Goal: Task Accomplishment & Management: Manage account settings

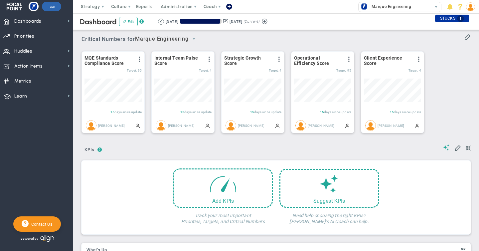
click at [228, 21] on button at bounding box center [225, 21] width 5 height 7
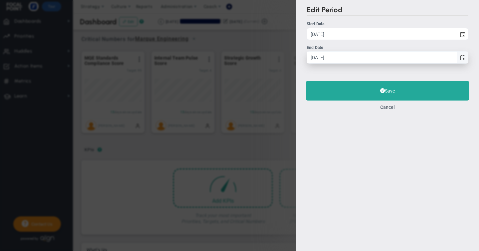
click at [461, 58] on span "select" at bounding box center [462, 57] width 5 height 5
click at [457, 58] on input "[DATE]" at bounding box center [382, 58] width 150 height 12
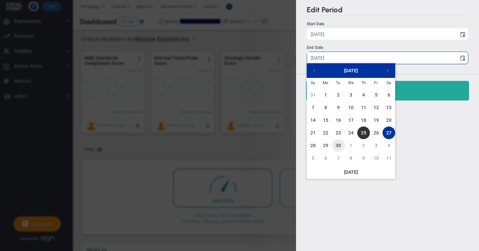
click at [338, 146] on link "30" at bounding box center [338, 145] width 13 height 13
type input "[DATE]"
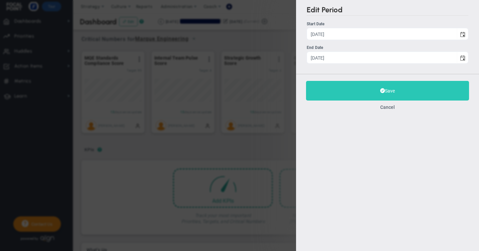
click at [389, 91] on button "Save" at bounding box center [387, 91] width 163 height 20
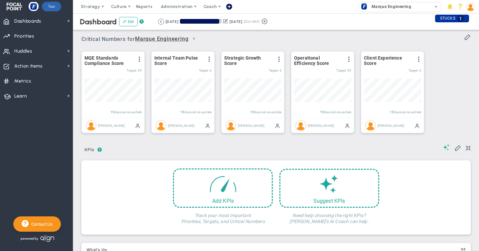
scroll to position [23, 57]
click at [45, 22] on span "Dashboards Dashboards" at bounding box center [36, 20] width 73 height 15
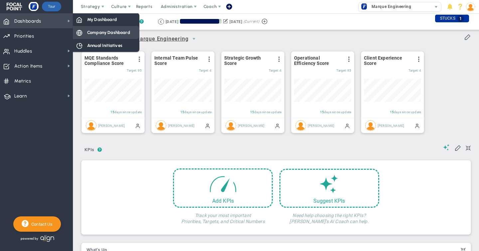
click at [109, 30] on span "Company Dashboard" at bounding box center [108, 32] width 43 height 6
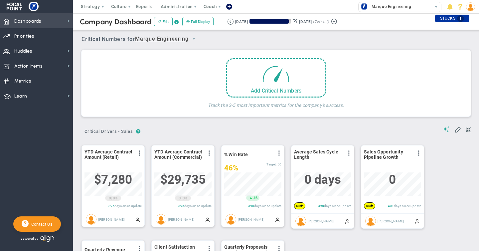
scroll to position [332839, 332805]
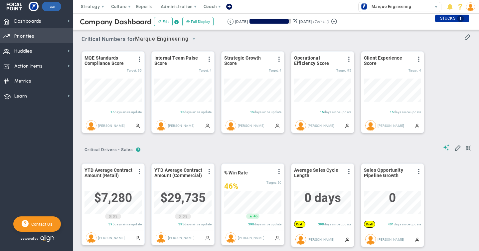
click at [32, 38] on span "Priorities" at bounding box center [24, 36] width 20 height 14
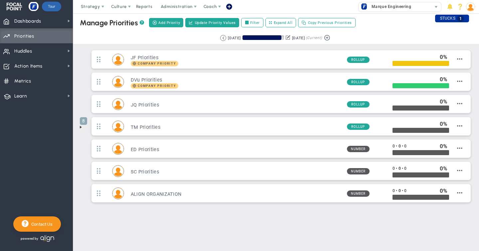
click at [81, 128] on span at bounding box center [80, 126] width 5 height 5
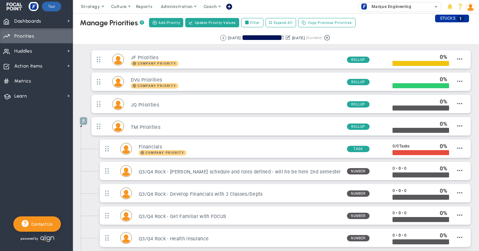
click at [82, 126] on span at bounding box center [80, 125] width 5 height 5
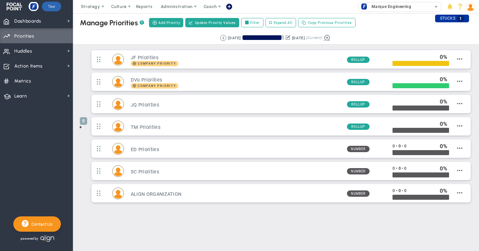
click at [332, 38] on button at bounding box center [327, 37] width 10 height 8
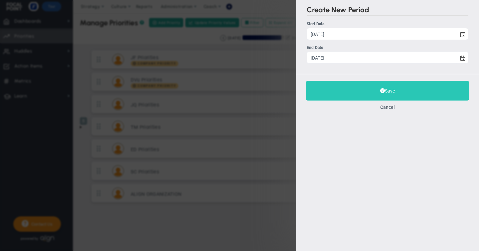
click at [389, 90] on button "Save" at bounding box center [387, 91] width 163 height 20
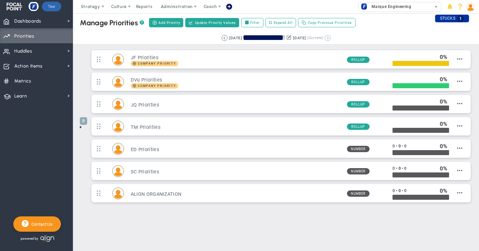
click at [331, 37] on button at bounding box center [328, 38] width 6 height 6
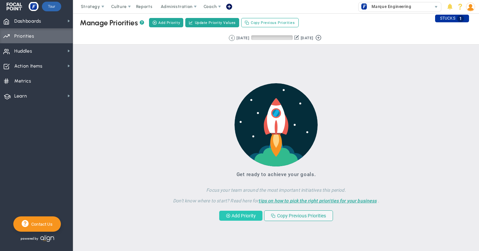
click at [237, 217] on button "Add Priority" at bounding box center [240, 216] width 43 height 10
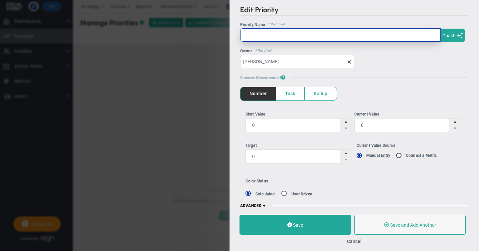
click at [249, 36] on input "text" at bounding box center [340, 34] width 201 height 13
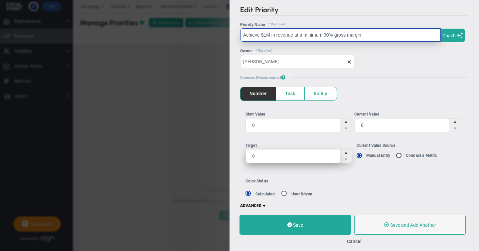
type input "Achieve $1M in revenue at a minimum 30% gross margin"
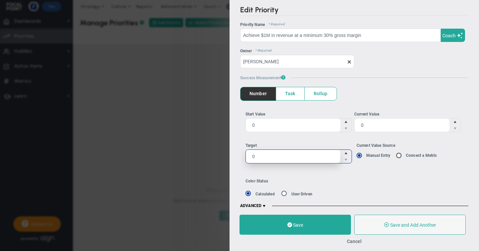
drag, startPoint x: 256, startPoint y: 155, endPoint x: 240, endPoint y: 154, distance: 15.6
click at [240, 154] on div "Start Value 0 0 Current Value 0 0 0 0 Manual Entry Connect a Metric" at bounding box center [354, 140] width 228 height 78
type input "1000000"
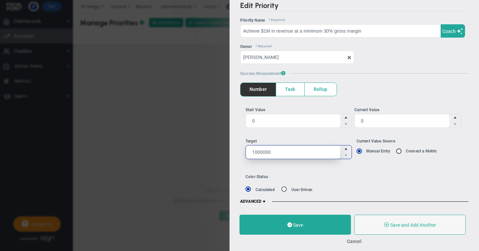
scroll to position [6, 0]
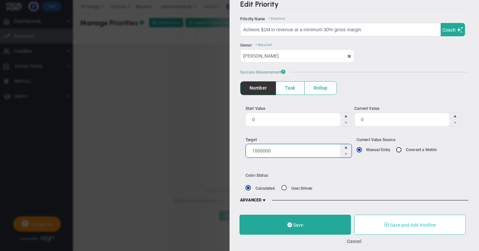
type input "1,000,000"
click at [390, 224] on span "Save and Add Another" at bounding box center [413, 224] width 46 height 5
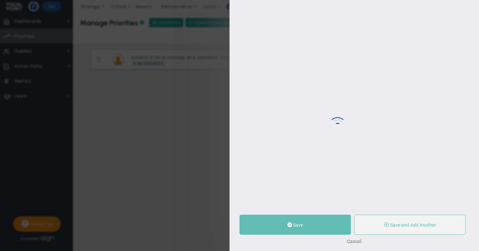
type input "0"
radio input "true"
type input "[PERSON_NAME]"
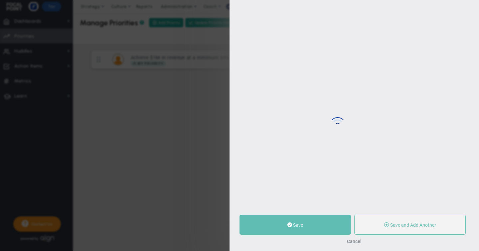
type input "0"
radio input "true"
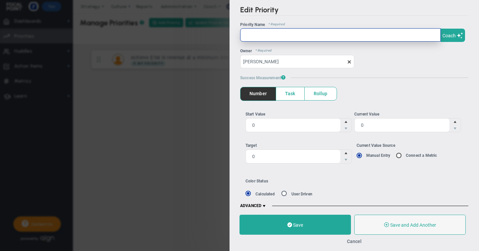
click at [257, 40] on input "text" at bounding box center [340, 34] width 201 height 13
paste input "Implement FOCUS across leadership & PMs by [DATE] with KPIs, priorities, weekly…"
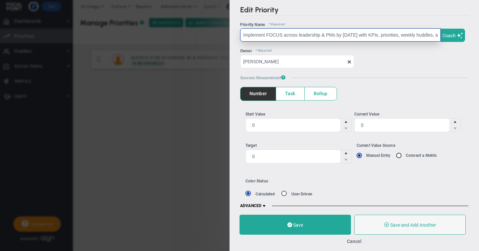
scroll to position [0, 84]
drag, startPoint x: 253, startPoint y: 35, endPoint x: 288, endPoint y: 35, distance: 34.6
click at [288, 35] on input "Implement FOCUS across leadership & PMs by [DATE] with KPIs, priorities, weekly…" at bounding box center [340, 34] width 201 height 13
type input "Implement FOCUS across leadership & PMs with KPIs, priorities, weekly huddles, …"
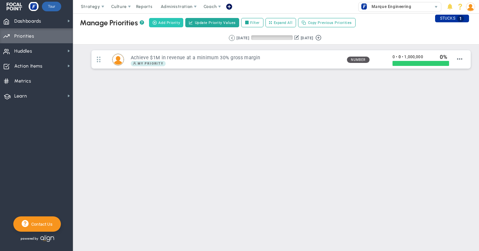
click at [168, 22] on span "Add Priority" at bounding box center [169, 23] width 22 height 6
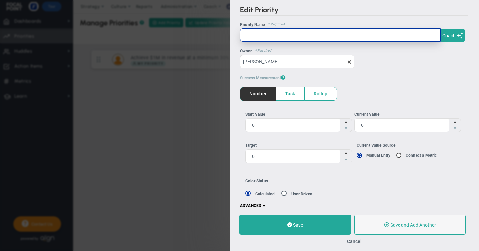
click at [266, 37] on input "text" at bounding box center [340, 34] width 201 height 13
paste input "Implement FOCUS across leadership & PMs by [DATE] with KPIs, priorities, weekly…"
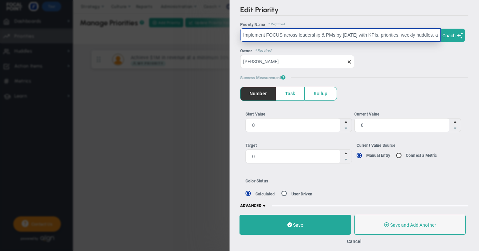
scroll to position [0, 84]
drag, startPoint x: 253, startPoint y: 35, endPoint x: 288, endPoint y: 36, distance: 35.6
click at [288, 36] on input "Implement FOCUS across leadership & PMs by [DATE] with KPIs, priorities, weekly…" at bounding box center [340, 34] width 201 height 13
type input "Implement FOCUS across leadership & PMs with KPIs, priorities, weekly huddles, …"
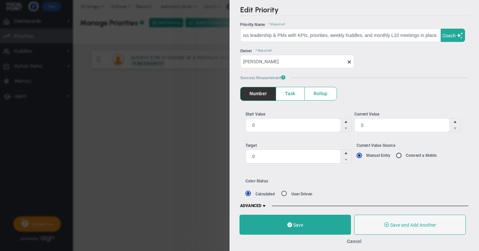
scroll to position [0, 0]
click at [287, 90] on span "Task" at bounding box center [290, 93] width 28 height 13
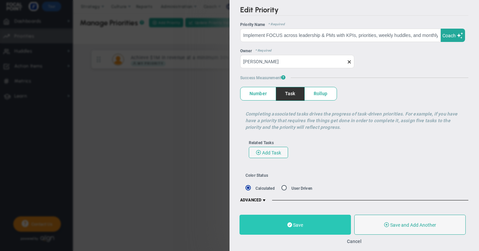
click at [298, 224] on span "Save" at bounding box center [298, 224] width 10 height 5
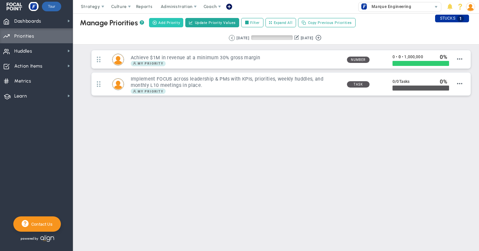
click at [172, 22] on span "Add Priority" at bounding box center [169, 23] width 22 height 6
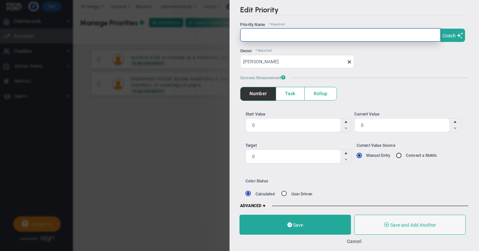
click at [246, 37] on input "text" at bounding box center [340, 34] width 201 height 13
paste input "Implement VantagePoint CRM across all teams by [DATE] so that PMs and staff log…"
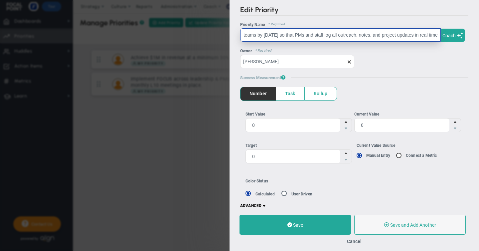
scroll to position [0, 97]
drag, startPoint x: 245, startPoint y: 35, endPoint x: 280, endPoint y: 34, distance: 35.3
click at [280, 34] on input "Implement VantagePoint CRM across all teams by [DATE] so that PMs and staff log…" at bounding box center [340, 34] width 201 height 13
type input "Implement VantagePoint CRM across all teams so that PMs and staff log all outre…"
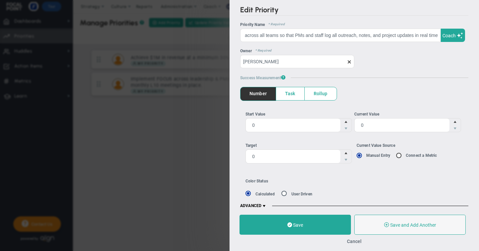
click at [292, 94] on span "Task" at bounding box center [290, 93] width 28 height 13
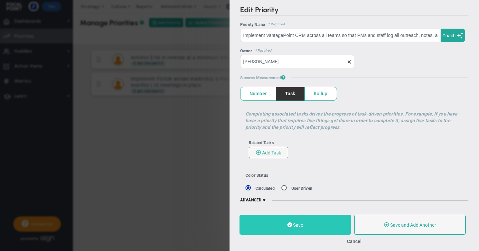
click at [295, 224] on span "Save" at bounding box center [298, 224] width 10 height 5
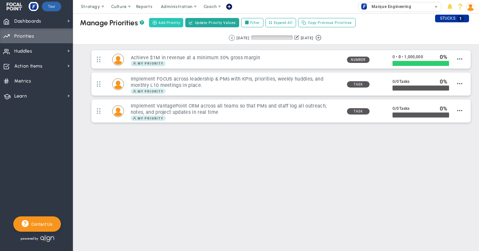
click at [168, 22] on span "Add Priority" at bounding box center [169, 23] width 22 height 6
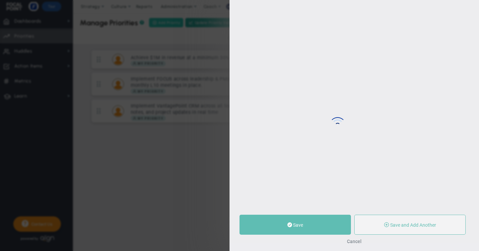
type input "0"
radio input "true"
type input "[PERSON_NAME]"
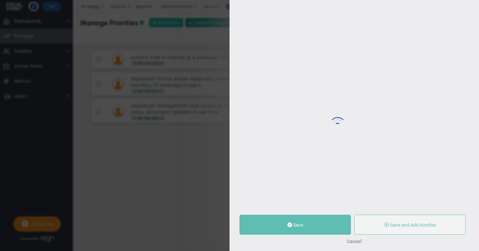
type input "0"
radio input "true"
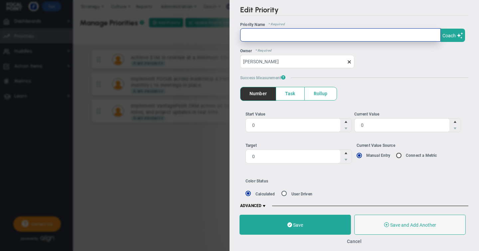
click at [250, 36] on input "text" at bounding box center [340, 34] width 201 height 13
paste input "Achieve full integration between VantagePoint and Ajera by [DATE], enabling sea…"
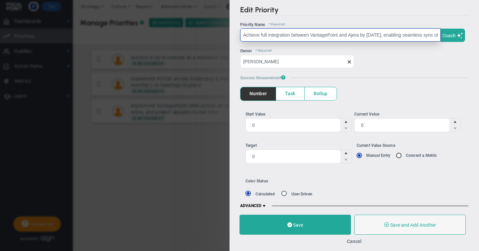
scroll to position [0, 69]
drag, startPoint x: 291, startPoint y: 35, endPoint x: 325, endPoint y: 35, distance: 33.3
click at [325, 35] on input "Achieve full integration between VantagePoint and Ajera by [DATE], enabling sea…" at bounding box center [340, 34] width 201 height 13
type input "Achieve full integration between VantagePoint and Ajera, enabling seamless sync…"
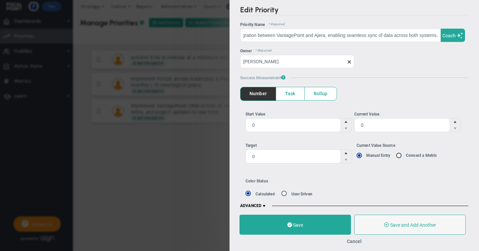
click at [289, 93] on span "Task" at bounding box center [290, 93] width 28 height 13
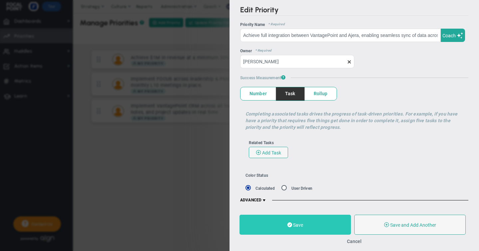
click at [298, 225] on span "Save" at bounding box center [298, 224] width 10 height 5
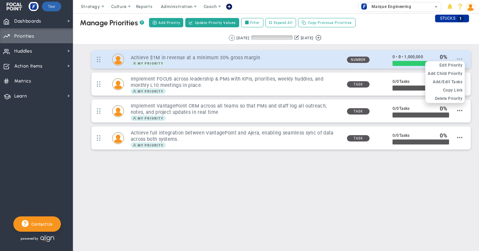
click at [459, 58] on span at bounding box center [459, 58] width 5 height 5
click at [445, 74] on span "Add Child Priority" at bounding box center [445, 73] width 35 height 5
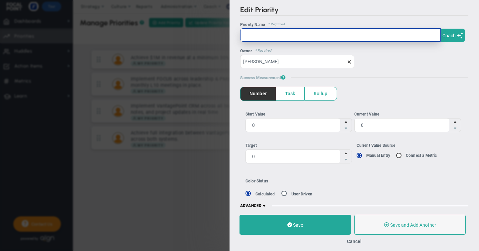
click at [255, 36] on input "text" at bounding box center [340, 34] width 201 height 13
paste input "Implement at least 2 new processes/templates to support 30% margin"
type input "Implement at least 2 new processes/templates to support 30% margin"
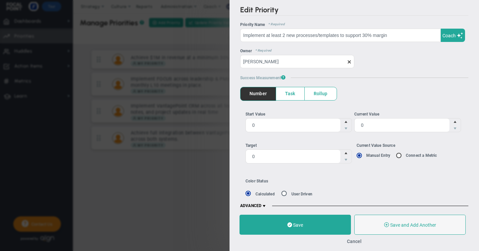
click at [291, 94] on span "Task" at bounding box center [290, 93] width 28 height 13
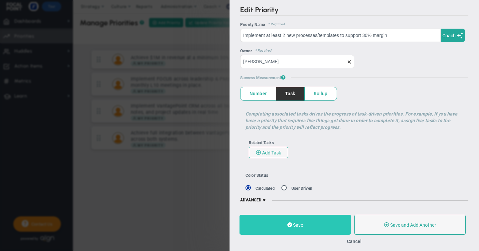
click at [300, 226] on span "Save" at bounding box center [298, 224] width 10 height 5
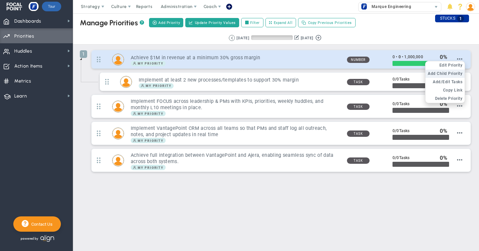
click at [453, 73] on span "Add Child Priority" at bounding box center [445, 73] width 35 height 5
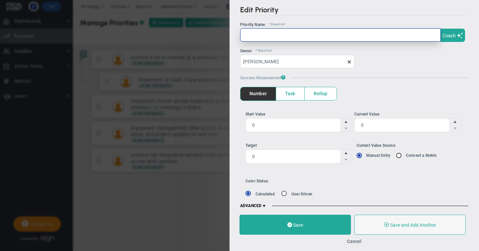
click at [255, 34] on input "text" at bounding box center [340, 34] width 201 height 13
paste input "Review progress weekly in BD [DATE] huddles and monthly margin reports."
type input "Review progress weekly in BD [DATE] huddles and monthly margin reports."
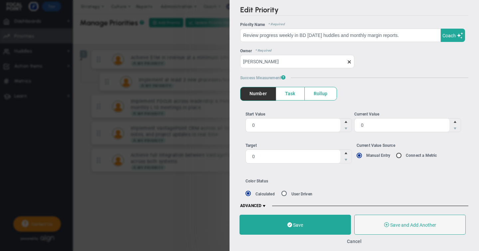
click at [290, 93] on span "Task" at bounding box center [290, 93] width 28 height 13
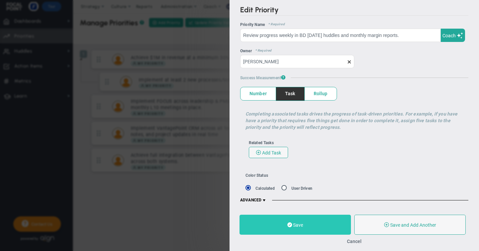
click at [296, 225] on span "Save" at bounding box center [298, 224] width 10 height 5
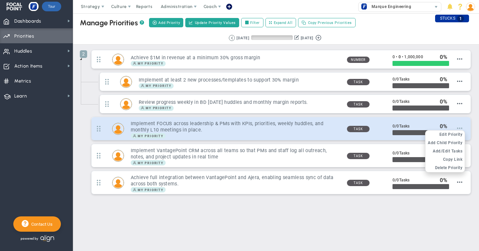
click at [461, 128] on span at bounding box center [459, 127] width 5 height 5
click at [451, 144] on span "Add Child Priority" at bounding box center [445, 142] width 35 height 5
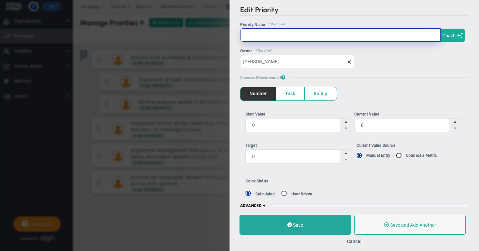
click at [265, 37] on input "text" at bounding box center [340, 34] width 201 height 13
paste input "Launch weekly huddles for PMs and senior leadership (≥8 of 10 held in [GEOGRAPH…"
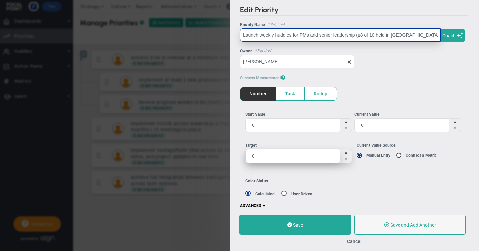
type input "Launch weekly huddles for PMs and senior leadership (≥8 of 10 held in [GEOGRAPH…"
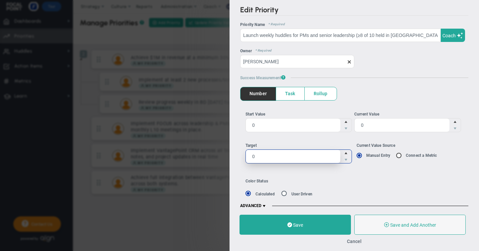
drag, startPoint x: 257, startPoint y: 156, endPoint x: 244, endPoint y: 156, distance: 13.3
click at [244, 156] on div "Start Value 0 0 Current Value 0 0 0 0 Manual Entry Connect a Metric" at bounding box center [354, 140] width 228 height 78
type input "8"
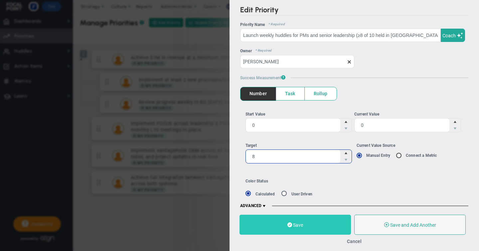
type input "8"
click at [297, 224] on span "Save" at bounding box center [298, 224] width 10 height 5
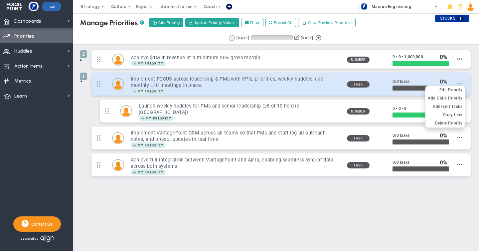
click at [461, 83] on span at bounding box center [459, 83] width 5 height 5
click at [455, 89] on span "Edit Priority" at bounding box center [451, 90] width 23 height 5
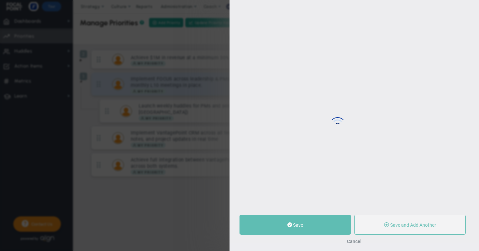
type input "Implement FOCUS across leadership & PMs with KPIs, priorities, weekly huddles, …"
type input "0"
radio input "true"
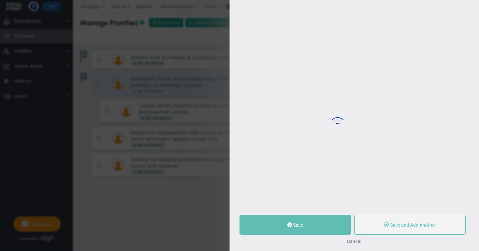
type input "[PERSON_NAME]"
type input "0"
radio input "true"
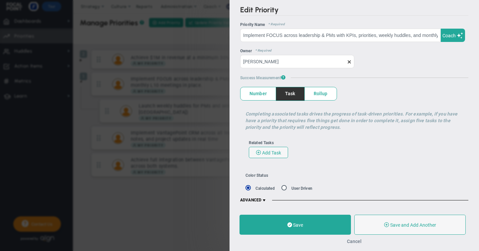
click at [355, 240] on button "Cancel" at bounding box center [354, 241] width 15 height 5
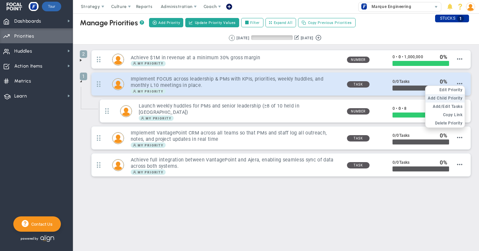
click at [455, 98] on span "Add Child Priority" at bounding box center [445, 98] width 35 height 5
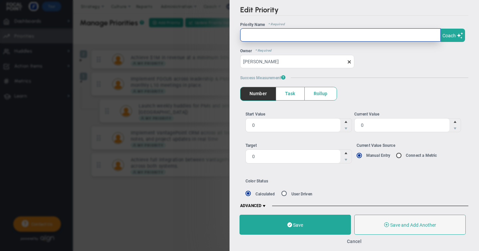
click at [247, 35] on input "text" at bounding box center [340, 34] width 201 height 13
paste input "Hold 3 monthly L10 meetings with documented agendas and action items."
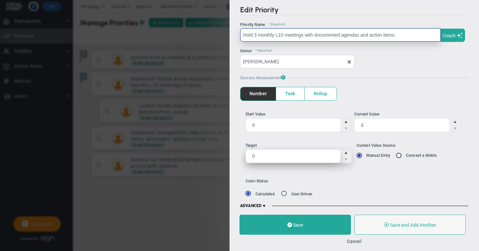
type input "Hold 3 monthly L10 meetings with documented agendas and action items."
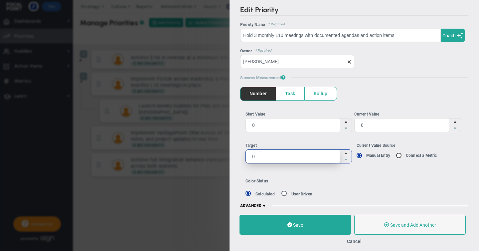
drag, startPoint x: 255, startPoint y: 156, endPoint x: 244, endPoint y: 155, distance: 11.0
click at [244, 155] on div "Start Value 0 0 Current Value 0 0 0 0 Manual Entry Connect a Metric" at bounding box center [354, 140] width 228 height 78
type input "3"
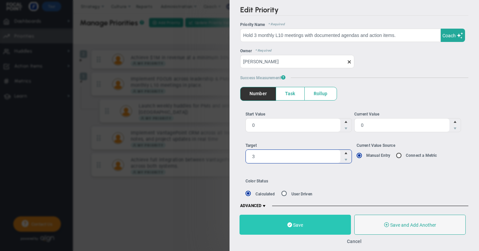
type input "3"
click at [297, 225] on span "Save" at bounding box center [298, 224] width 10 height 5
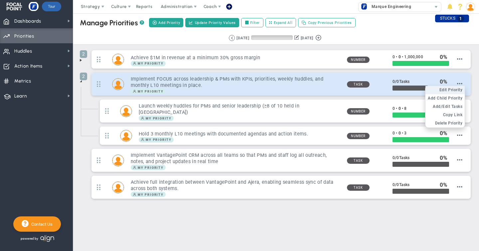
click at [452, 90] on span "Edit Priority" at bounding box center [451, 90] width 23 height 5
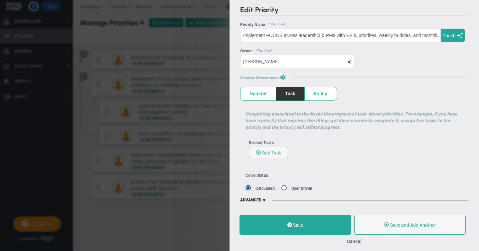
click at [329, 95] on span "Rollup" at bounding box center [321, 93] width 32 height 13
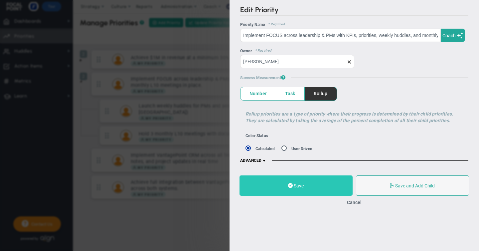
click at [294, 189] on button "Save" at bounding box center [296, 185] width 113 height 20
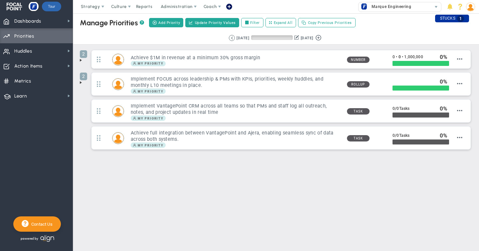
click at [80, 83] on span at bounding box center [80, 82] width 5 height 5
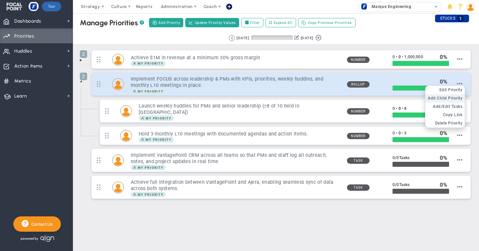
click at [453, 100] on span "Add Child Priority" at bounding box center [445, 98] width 35 height 5
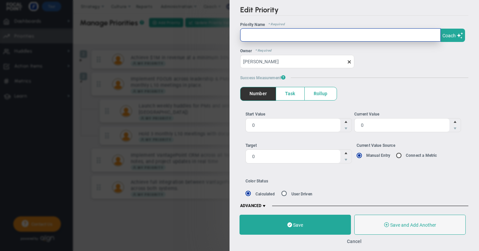
click at [249, 38] on input "text" at bounding box center [340, 34] width 201 height 13
paste input "Assign ≥1 KPI and ≥1 quarterly priority in FOCUS for each PM and senior leader."
type input "Assign ≥1 KPI and ≥1 quarterly priority in FOCUS for each PM and senior leader."
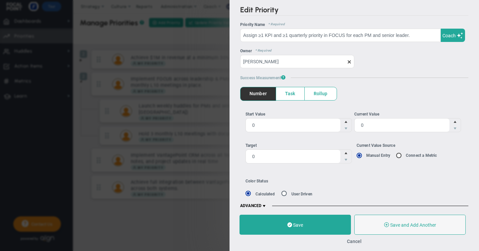
click at [291, 94] on span "Task" at bounding box center [290, 93] width 28 height 13
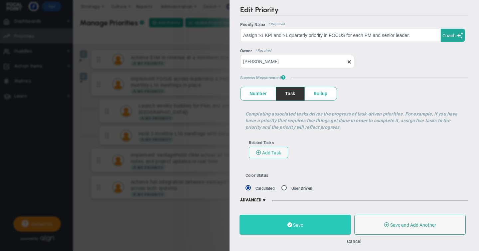
click at [293, 225] on span "Save" at bounding box center [298, 224] width 10 height 5
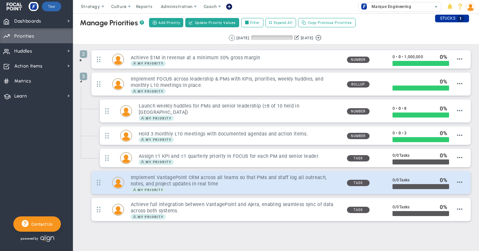
scroll to position [7, 0]
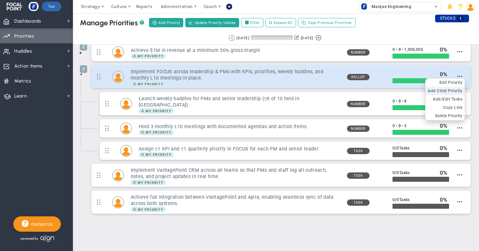
click at [454, 92] on span "Add Child Priority" at bounding box center [445, 91] width 35 height 5
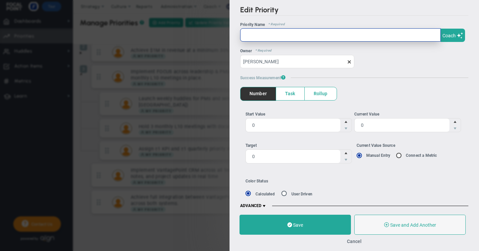
click at [256, 34] on input "text" at bounding box center [340, 34] width 201 height 13
paste input "Ensure ≥90% of PMs and leaders log in weekly and update progress in FOCUS."
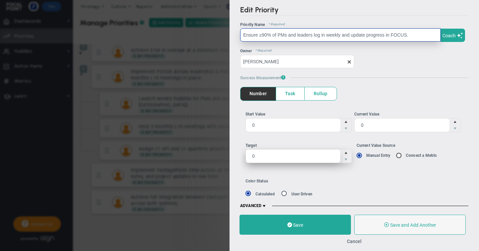
type input "Ensure ≥90% of PMs and leaders log in weekly and update progress in FOCUS."
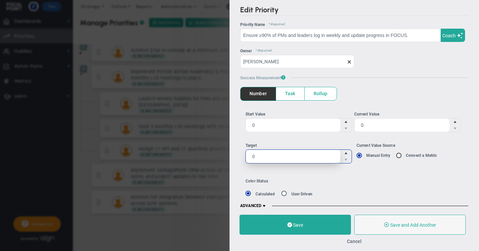
drag, startPoint x: 257, startPoint y: 156, endPoint x: 238, endPoint y: 156, distance: 18.3
click at [238, 156] on div "Edit Priority OKR Name Priority Name Ensure ≥90% of PMs and leaders log in week…" at bounding box center [355, 104] width 250 height 208
type input "90"
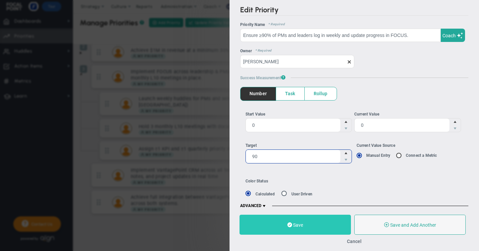
type input "90"
click at [298, 226] on span "Save" at bounding box center [298, 224] width 10 height 5
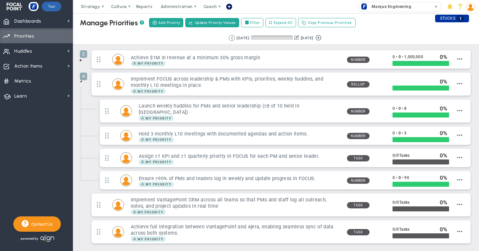
click at [82, 82] on span at bounding box center [80, 81] width 5 height 5
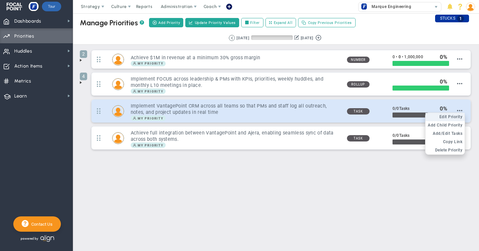
click at [456, 116] on span "Edit Priority" at bounding box center [451, 117] width 23 height 5
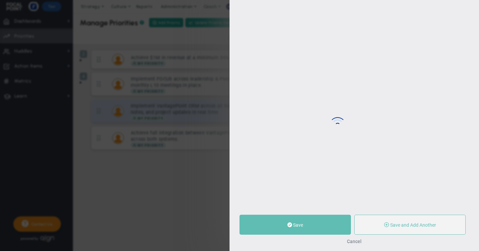
type input "Implement VantagePoint CRM across all teams so that PMs and staff log all outre…"
type input "0"
radio input "true"
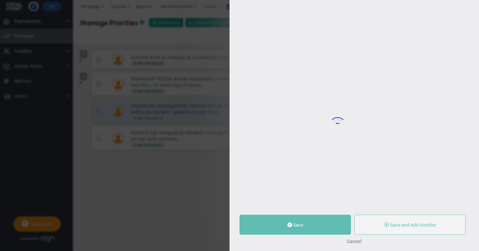
type input "[PERSON_NAME]"
type input "0"
radio input "true"
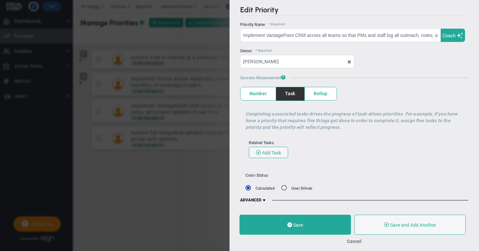
click at [318, 96] on span "Rollup" at bounding box center [321, 93] width 32 height 13
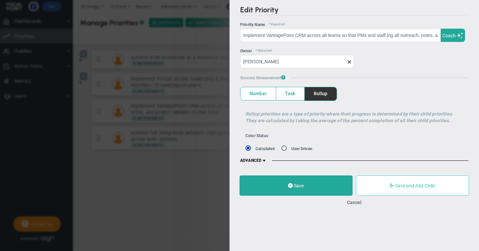
click at [401, 184] on span "Save and Add Child" at bounding box center [415, 185] width 40 height 5
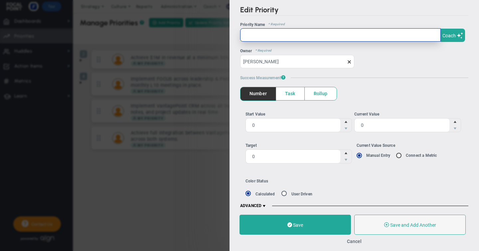
click at [243, 40] on input "text" at bounding box center [340, 34] width 201 height 13
paste input "System Setup & Training – Configure VantagePoint CRM for companywide use and tr…"
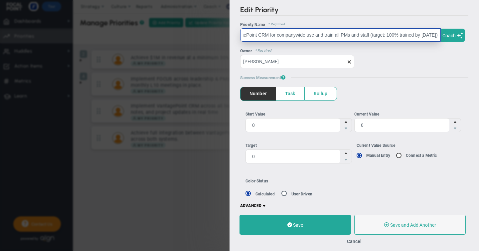
scroll to position [0, 105]
drag, startPoint x: 358, startPoint y: 35, endPoint x: 440, endPoint y: 34, distance: 82.6
click at [440, 34] on input "System Setup & Training – Configure VantagePoint CRM for companywide use and tr…" at bounding box center [340, 34] width 201 height 13
type input "System Setup & Training – Configure VantagePoint CRM for companywide use and tr…"
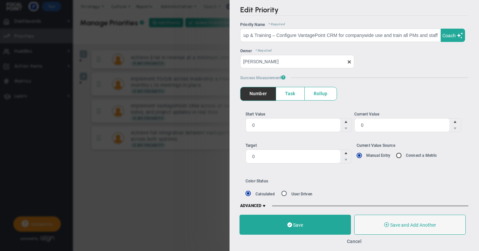
scroll to position [0, 0]
click at [291, 94] on span "Task" at bounding box center [290, 93] width 28 height 13
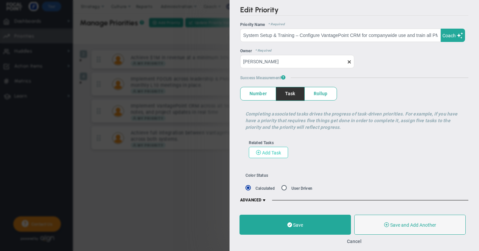
click at [261, 152] on span at bounding box center [258, 151] width 5 height 5
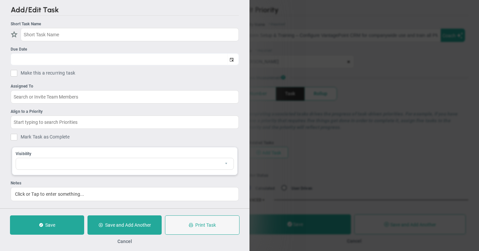
checkbox input "false"
type input "[DATE]"
checkbox input "false"
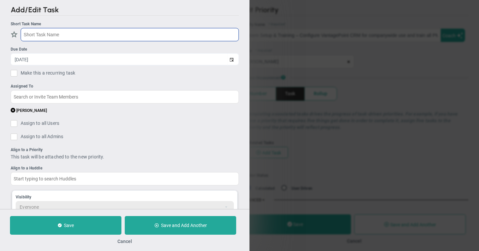
paste input "(target: 100% trained by [DATE])"
drag, startPoint x: 40, startPoint y: 34, endPoint x: 13, endPoint y: 35, distance: 27.6
click at [13, 35] on div "(target: 100% trained by [DATE])" at bounding box center [125, 34] width 228 height 13
type input "100% trained by [DATE])"
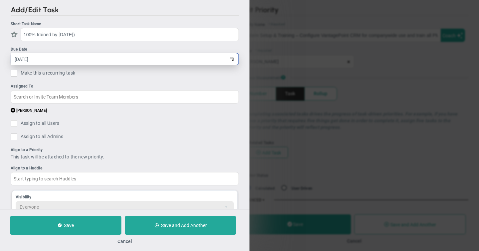
click at [37, 58] on input "[DATE]" at bounding box center [119, 59] width 216 height 12
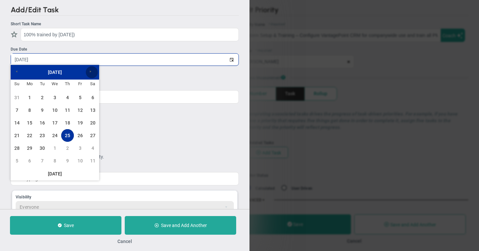
click at [91, 71] on span "Next" at bounding box center [91, 72] width 4 height 4
click at [16, 159] on link "30" at bounding box center [17, 160] width 13 height 13
type input "[DATE]"
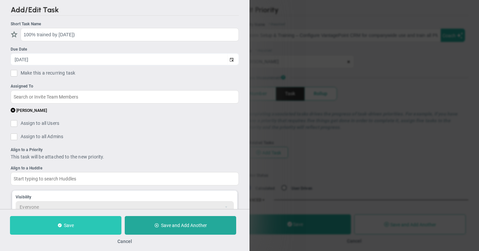
click at [68, 223] on span "Save" at bounding box center [69, 225] width 10 height 5
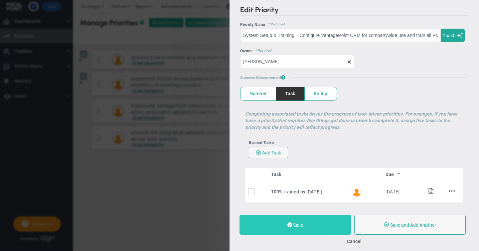
click at [295, 223] on span "Save" at bounding box center [298, 224] width 10 height 5
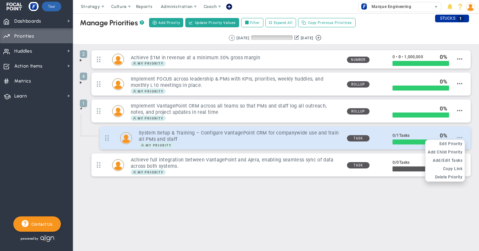
click at [460, 135] on span at bounding box center [459, 137] width 5 height 5
click at [454, 142] on span "Edit Priority" at bounding box center [451, 143] width 23 height 5
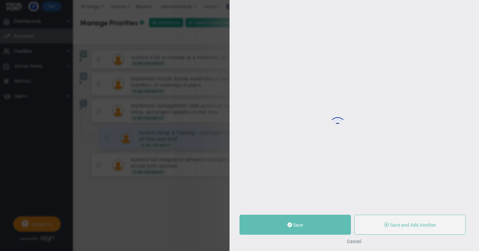
type input "System Setup & Training – Configure VantagePoint CRM for companywide use and tr…"
type input "0"
type input "1"
radio input "true"
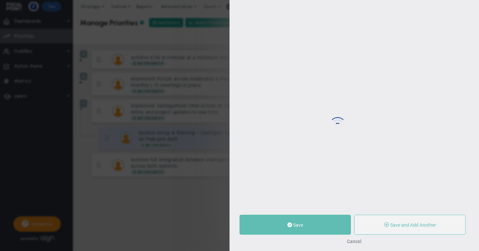
type input "[PERSON_NAME]"
type input "0"
type input "1"
radio input "true"
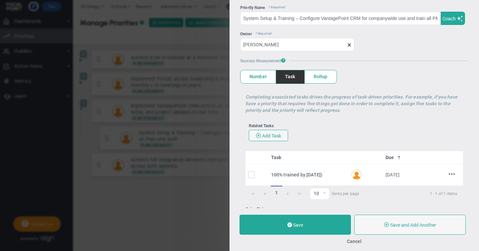
scroll to position [28, 0]
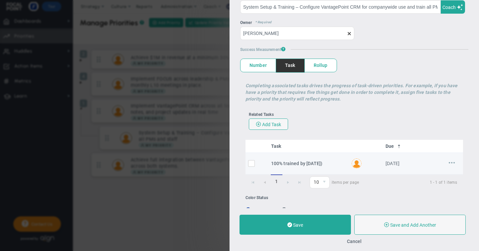
click at [452, 161] on span at bounding box center [452, 162] width 6 height 6
click at [438, 180] on span "Delete" at bounding box center [440, 182] width 12 height 5
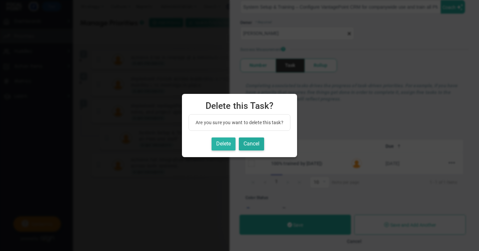
click at [226, 143] on button "Delete" at bounding box center [224, 143] width 24 height 13
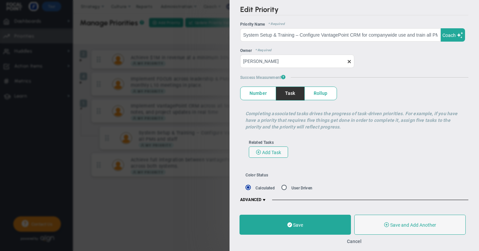
scroll to position [0, 0]
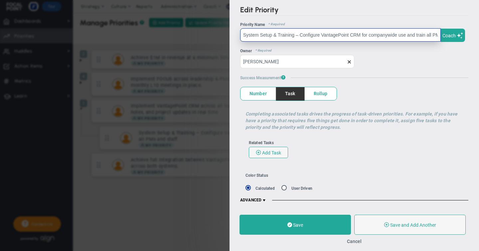
click at [377, 36] on input "System Setup & Training – Configure VantagePoint CRM for companywide use and tr…" at bounding box center [340, 34] width 201 height 13
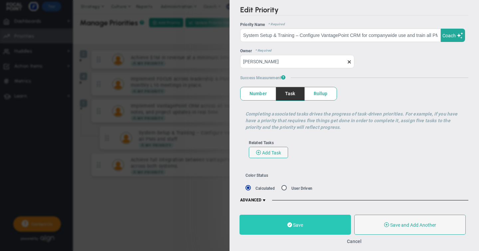
click at [300, 228] on button "Save" at bounding box center [296, 225] width 112 height 20
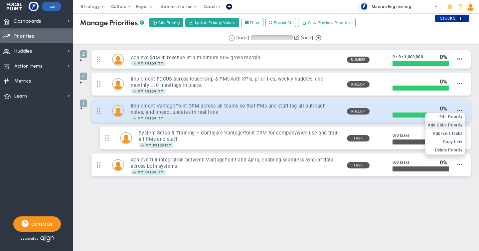
click at [446, 124] on span "Add Child Priority" at bounding box center [445, 125] width 35 height 5
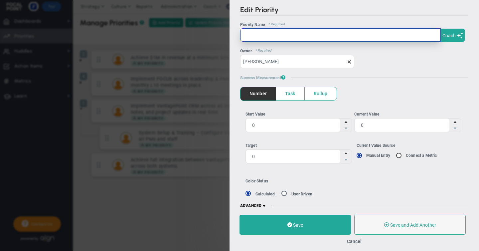
click at [249, 34] on input "text" at bounding box center [340, 34] width 201 height 13
paste input "Data Entry Compliance – Require all customer outreach, calls, and emails to be …"
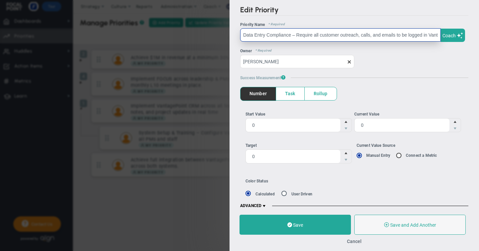
scroll to position [0, 109]
type input "Data Entry Compliance – Require all customer outreach, calls, and emails to be …"
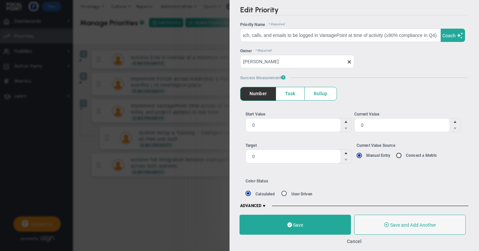
click at [290, 94] on span "Task" at bounding box center [290, 93] width 28 height 13
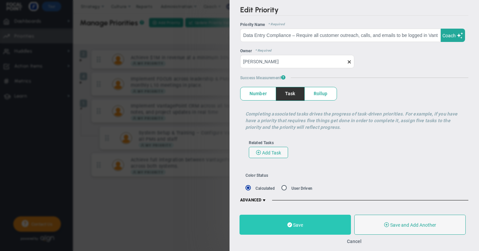
click at [294, 223] on span "Save" at bounding box center [298, 224] width 10 height 5
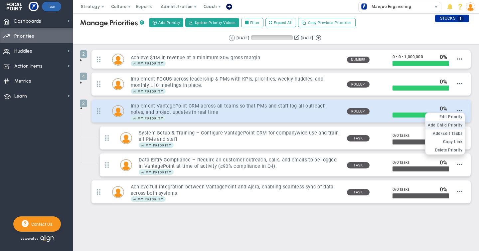
click at [453, 124] on span "Add Child Priority" at bounding box center [445, 125] width 35 height 5
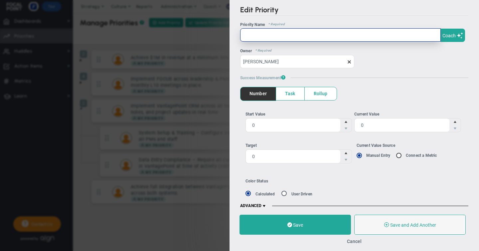
click at [262, 37] on input "text" at bounding box center [340, 34] width 201 height 13
paste input "Project Tracking – Ensure all projects are tracked and updated in CRM (100% of …"
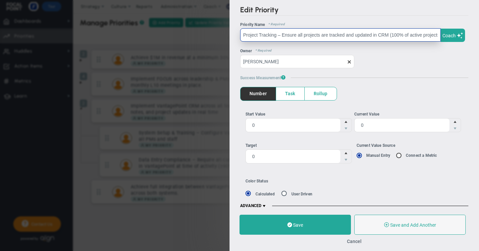
scroll to position [0, 60]
type input "Project Tracking – Ensure all projects are tracked and updated in CRM (100% of …"
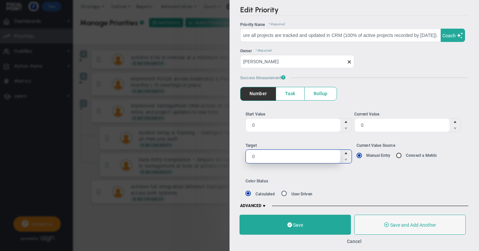
scroll to position [0, 0]
drag, startPoint x: 255, startPoint y: 155, endPoint x: 234, endPoint y: 153, distance: 21.1
click at [234, 153] on div "Edit Priority OKR Name Priority Name Project Tracking – Ensure all projects are…" at bounding box center [355, 104] width 250 height 208
type input "100"
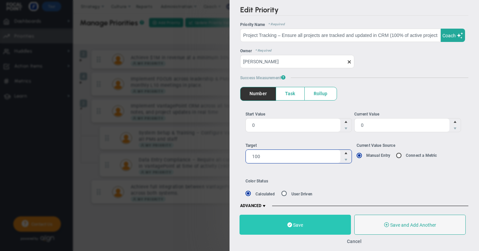
type input "100"
click at [297, 223] on span "Save" at bounding box center [298, 224] width 10 height 5
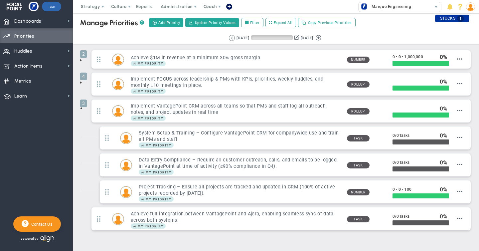
scroll to position [21, 0]
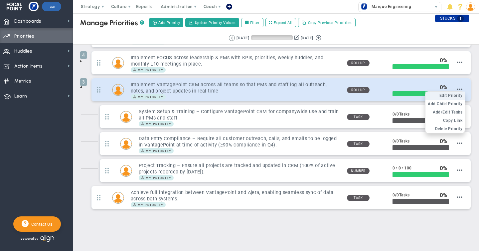
click at [454, 97] on span "Edit Priority" at bounding box center [451, 95] width 23 height 5
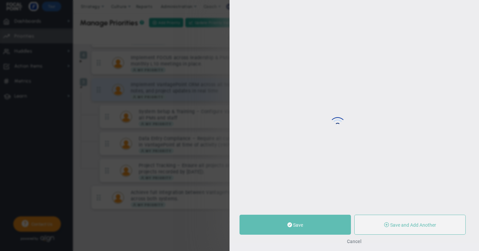
type input "Implement VantagePoint CRM across all teams so that PMs and staff log all outre…"
type input "0"
type input "100"
radio input "true"
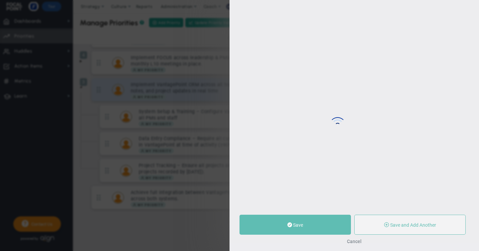
type input "[PERSON_NAME]"
type input "0"
type input "100"
radio input "true"
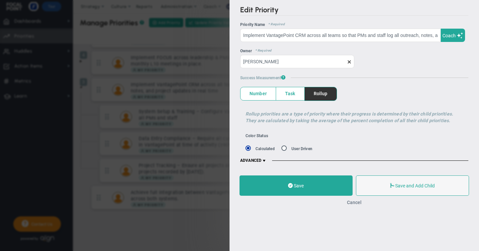
click at [358, 201] on button "Cancel" at bounding box center [354, 202] width 15 height 5
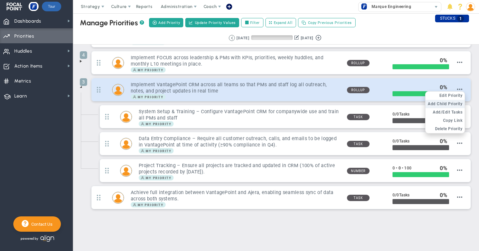
click at [454, 104] on span "Add Child Priority" at bounding box center [445, 104] width 35 height 5
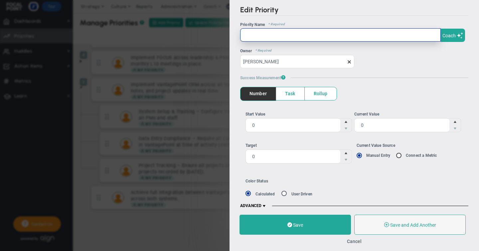
click at [252, 37] on input "text" at bounding box center [340, 34] width 201 height 13
paste input "Usage Monitoring – Review weekly CRM usage reports to confirm adoption and data…"
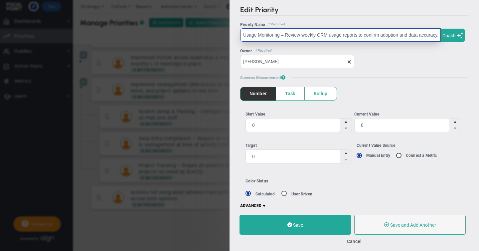
scroll to position [0, 1]
type input "Usage Monitoring – Review weekly CRM usage reports to confirm adoption and data…"
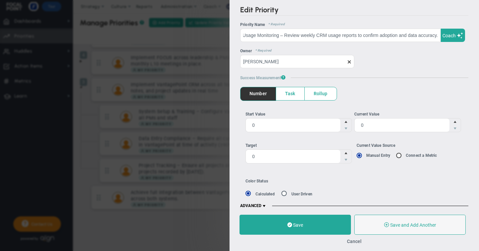
scroll to position [0, 0]
click at [287, 92] on span "Task" at bounding box center [290, 93] width 28 height 13
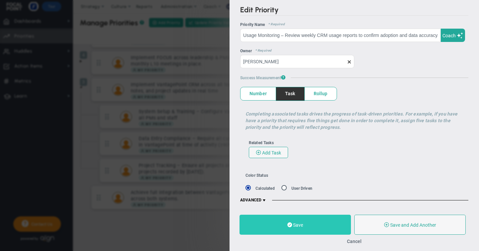
click at [297, 224] on span "Save" at bounding box center [298, 224] width 10 height 5
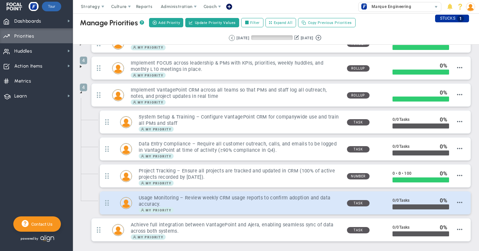
scroll to position [48, 0]
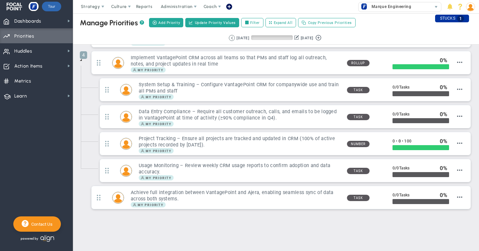
click at [82, 60] on span at bounding box center [80, 59] width 5 height 5
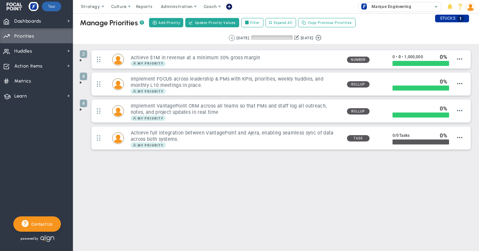
scroll to position [0, 0]
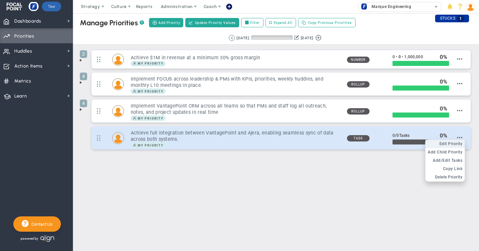
click at [456, 142] on span "Edit Priority" at bounding box center [451, 143] width 23 height 5
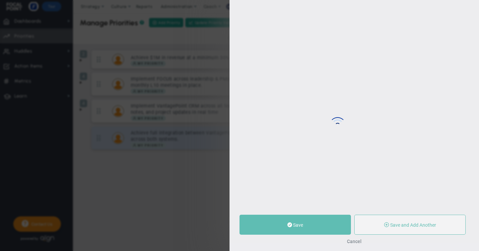
type input "Achieve full integration between VantagePoint and Ajera, enabling seamless sync…"
type input "0"
radio input "true"
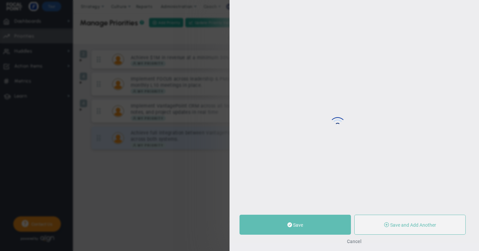
type input "[PERSON_NAME]"
type input "0"
radio input "true"
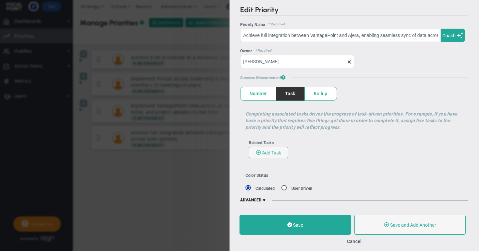
click at [320, 94] on span "Rollup" at bounding box center [321, 93] width 32 height 13
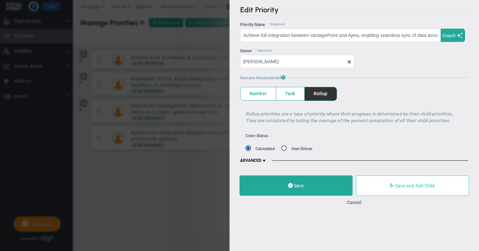
click at [407, 186] on span "Save and Add Child" at bounding box center [415, 185] width 40 height 5
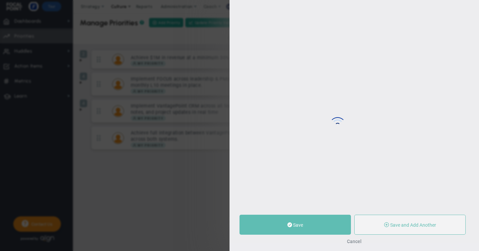
type input "0"
radio input "true"
type input "[PERSON_NAME]"
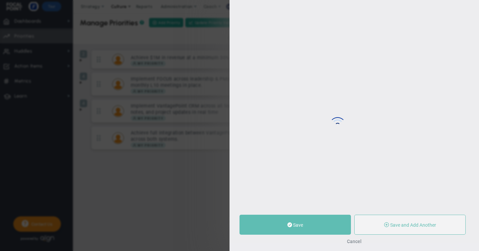
type input "0"
radio input "true"
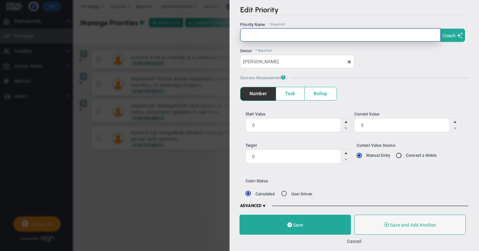
click at [248, 35] on input "text" at bounding box center [340, 34] width 201 height 13
paste input "Define Requirements – [PERSON_NAME] and [PERSON_NAME] document logistical needs…"
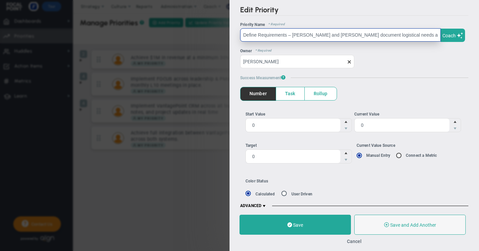
scroll to position [0, 41]
drag, startPoint x: 251, startPoint y: 34, endPoint x: 296, endPoint y: 35, distance: 44.9
click at [296, 35] on input "Define Requirements – [PERSON_NAME] and [PERSON_NAME] document logistical needs…" at bounding box center [340, 34] width 201 height 13
drag, startPoint x: 405, startPoint y: 35, endPoint x: 433, endPoint y: 34, distance: 27.7
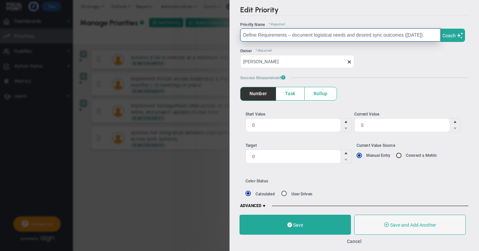
click at [433, 34] on input "Define Requirements – document logistical needs and desired sync outcomes ([DAT…" at bounding box center [340, 34] width 201 height 13
type input "Define Requirements – document logistical needs and desired sync outcomes."
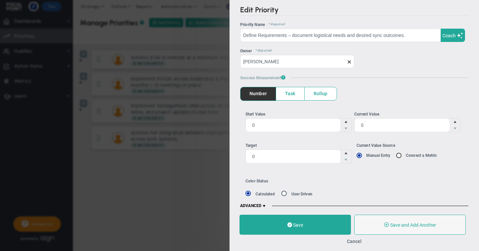
click at [293, 94] on span "Task" at bounding box center [290, 93] width 28 height 13
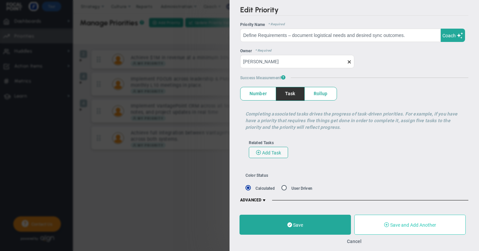
click at [413, 225] on span "Save and Add Another" at bounding box center [413, 224] width 46 height 5
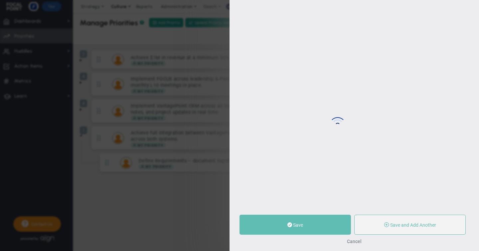
type input "0"
radio input "true"
type input "[PERSON_NAME]"
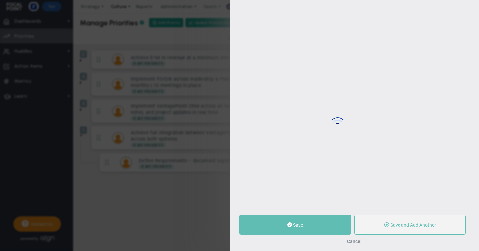
type input "0"
radio input "true"
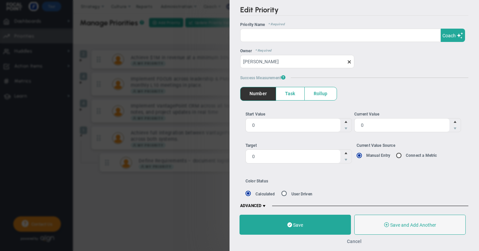
click at [357, 242] on button "Cancel" at bounding box center [354, 241] width 15 height 5
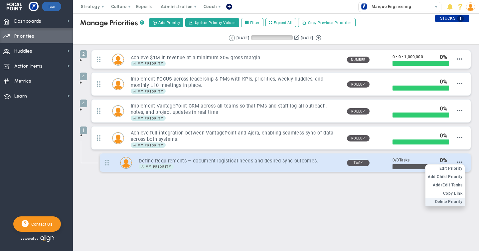
click at [448, 202] on span "Delete Priority" at bounding box center [449, 201] width 28 height 5
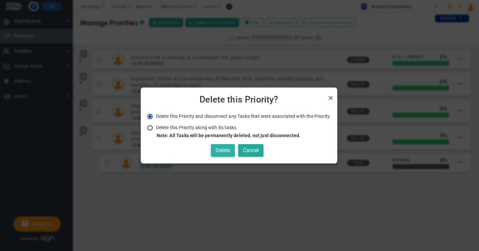
click at [224, 150] on button "Delete" at bounding box center [223, 150] width 24 height 13
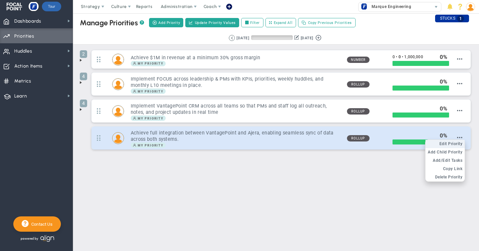
click at [455, 143] on span "Edit Priority" at bounding box center [451, 143] width 23 height 5
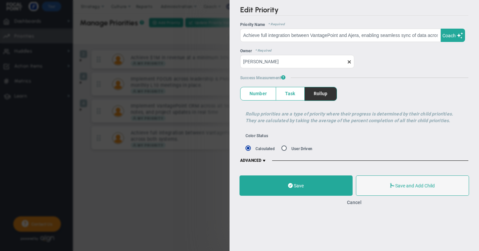
click at [289, 95] on span "Task" at bounding box center [290, 93] width 28 height 13
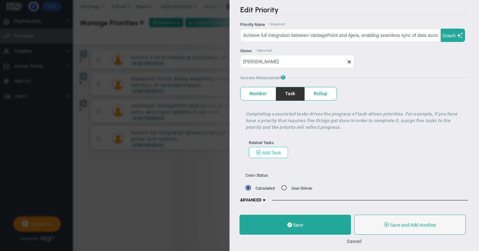
click at [267, 151] on span "Add Task" at bounding box center [271, 152] width 19 height 5
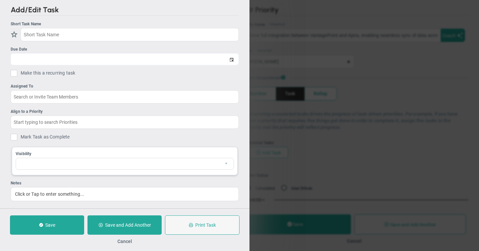
checkbox input "false"
type input "[DATE]"
checkbox input "false"
type input "Achieve full integration between VantagePoint and Ajera, enabling seamless sync…"
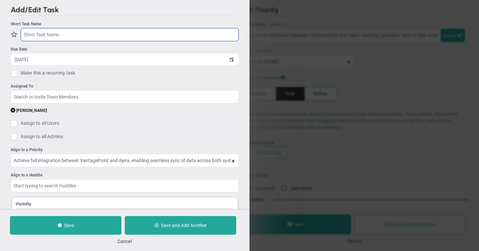
paste input "Define Requirements – [PERSON_NAME] and [PERSON_NAME] document logistical needs…"
type input "Define Requirements – [PERSON_NAME] and [PERSON_NAME] document logistical needs…"
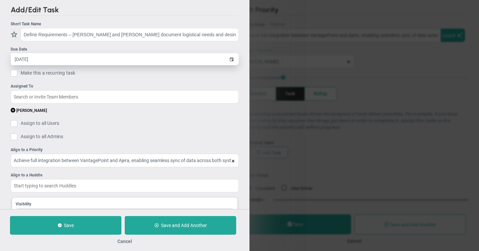
click at [35, 57] on input "[DATE]" at bounding box center [119, 59] width 216 height 12
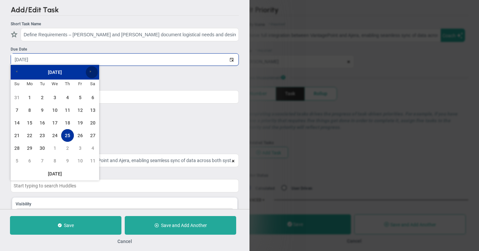
click at [91, 71] on span "Next" at bounding box center [91, 72] width 4 height 4
click at [31, 110] on link "3" at bounding box center [29, 110] width 13 height 13
type input "[DATE]"
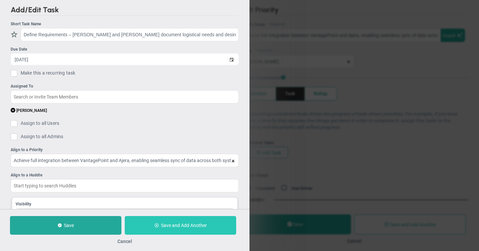
click at [181, 225] on span "Save and Add Another" at bounding box center [184, 225] width 46 height 5
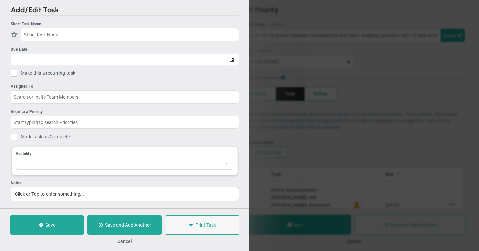
checkbox input "false"
type input "[DATE]"
checkbox input "false"
type input "Achieve full integration between VantagePoint and Ajera, enabling seamless sync…"
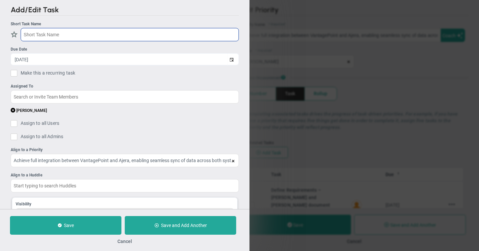
paste input "Coordinate with Vendor – Meet with Deltek to confirm integration capabilities a…"
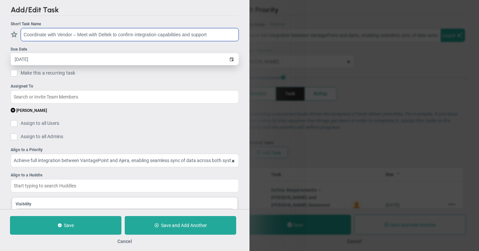
type input "Coordinate with Vendor – Meet with Deltek to confirm integration capabilities a…"
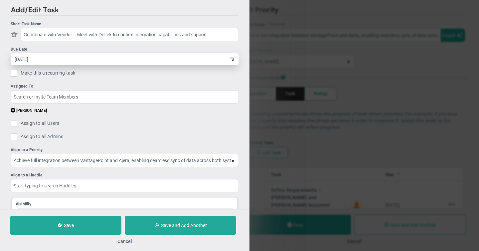
click at [35, 59] on input "[DATE]" at bounding box center [119, 59] width 216 height 12
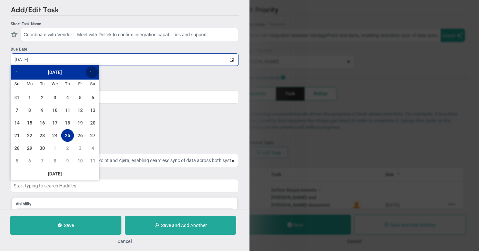
click at [89, 73] on span "Next" at bounding box center [91, 72] width 4 height 4
click at [30, 136] on link "17" at bounding box center [29, 135] width 13 height 13
type input "[DATE]"
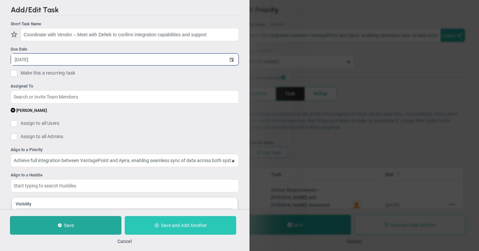
click at [173, 223] on span "Save and Add Another" at bounding box center [184, 225] width 46 height 5
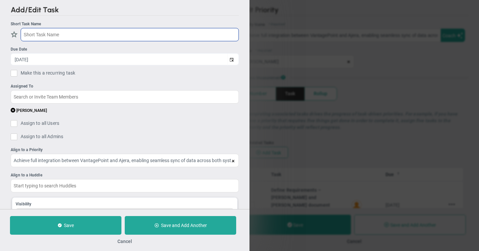
paste input "Implement Integration – Complete system configuration and testing of VP–Ajera s…"
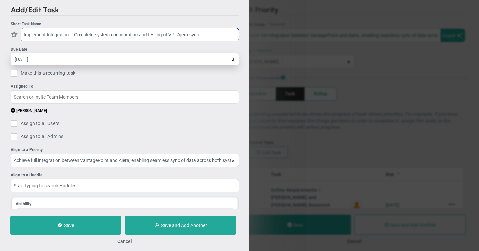
type input "Implement Integration – Complete system configuration and testing of VP–Ajera s…"
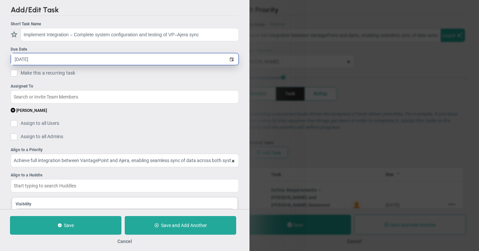
click at [35, 60] on input "[DATE]" at bounding box center [119, 59] width 216 height 12
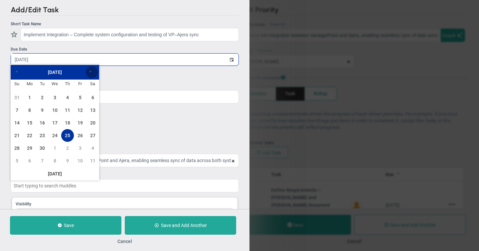
click at [91, 73] on span "Next" at bounding box center [91, 72] width 4 height 4
click at [30, 124] on link "15" at bounding box center [29, 123] width 13 height 13
type input "[DATE]"
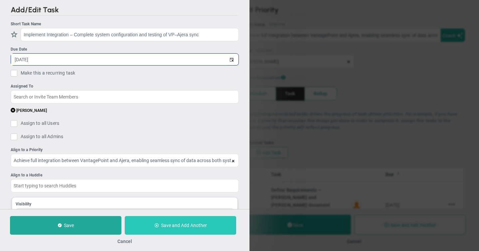
click at [182, 223] on span "Save and Add Another" at bounding box center [184, 225] width 46 height 5
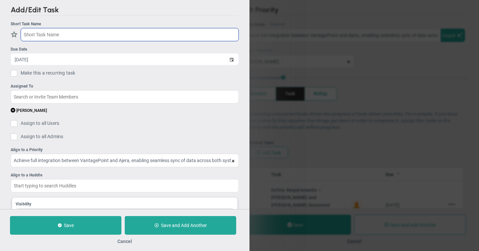
click at [42, 34] on input "text" at bounding box center [130, 34] width 218 height 13
paste input "Validation & Training – Verify data is syncing accurately and train staff on ne…"
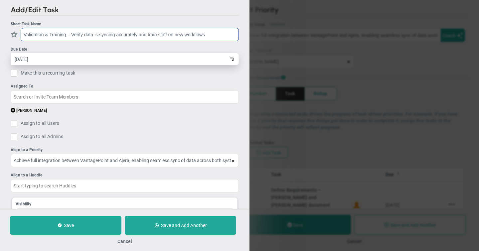
type input "Validation & Training – Verify data is syncing accurately and train staff on ne…"
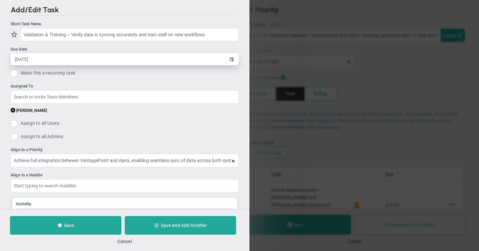
click at [28, 59] on input "[DATE]" at bounding box center [119, 59] width 216 height 12
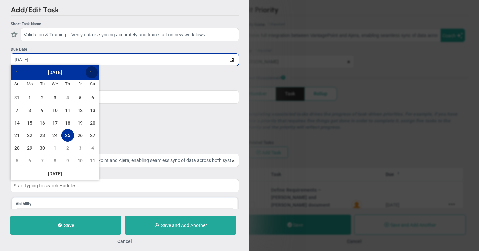
click at [89, 71] on span "Next" at bounding box center [91, 72] width 4 height 4
click at [55, 145] on link "31" at bounding box center [55, 148] width 13 height 13
type input "[DATE]"
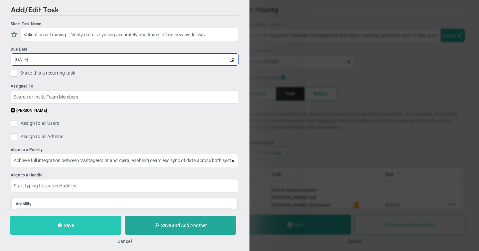
click at [69, 224] on span "Save" at bounding box center [69, 225] width 10 height 5
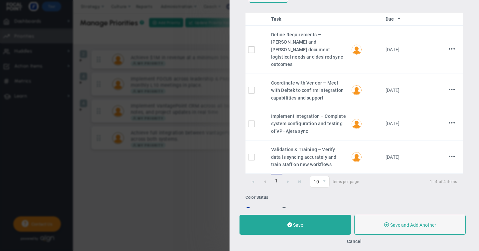
scroll to position [162, 0]
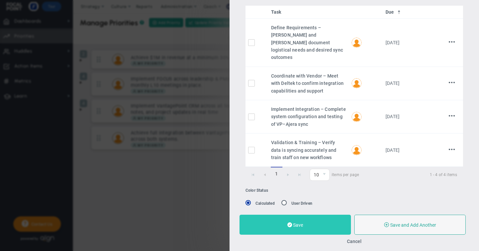
click at [295, 225] on span "Save" at bounding box center [298, 224] width 10 height 5
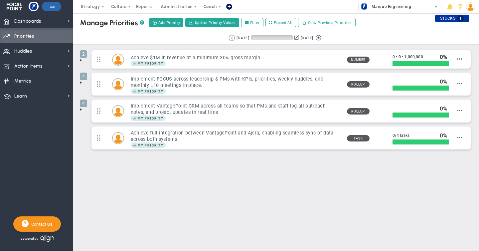
click at [80, 110] on span at bounding box center [80, 109] width 5 height 5
